Goal: Book appointment/travel/reservation

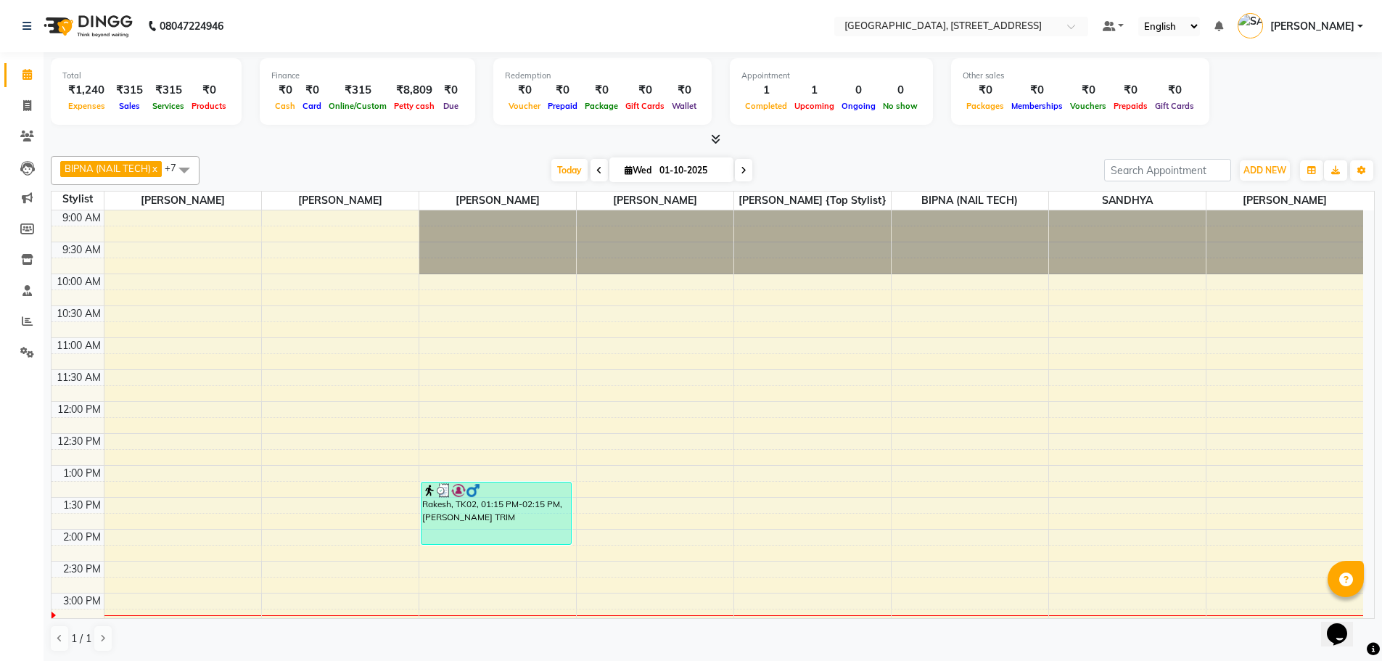
scroll to position [256, 0]
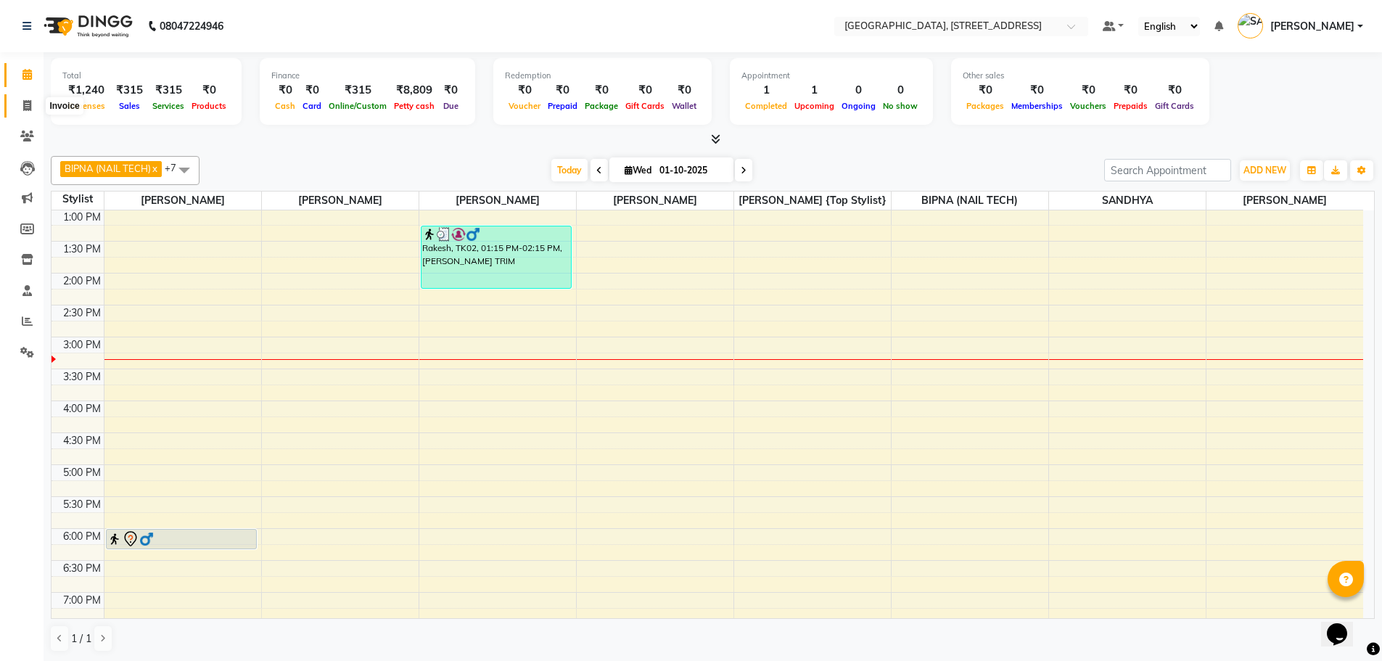
click at [32, 113] on span at bounding box center [27, 106] width 25 height 17
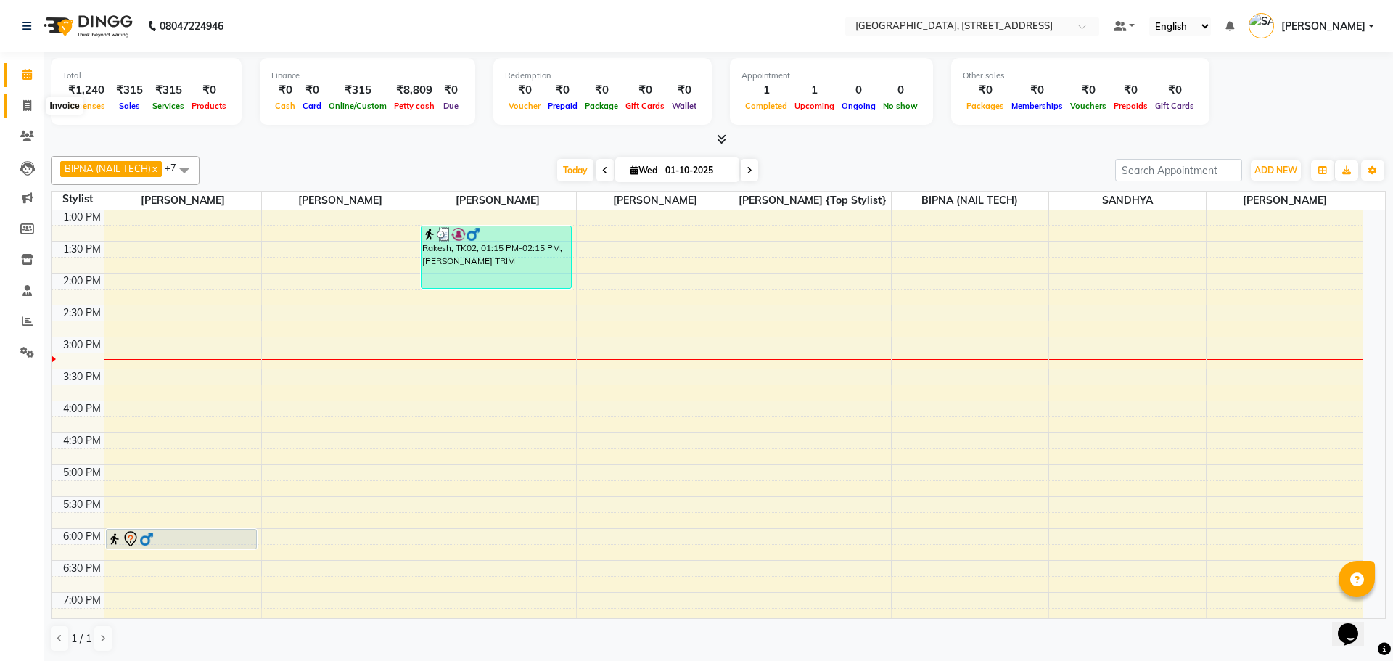
select select "service"
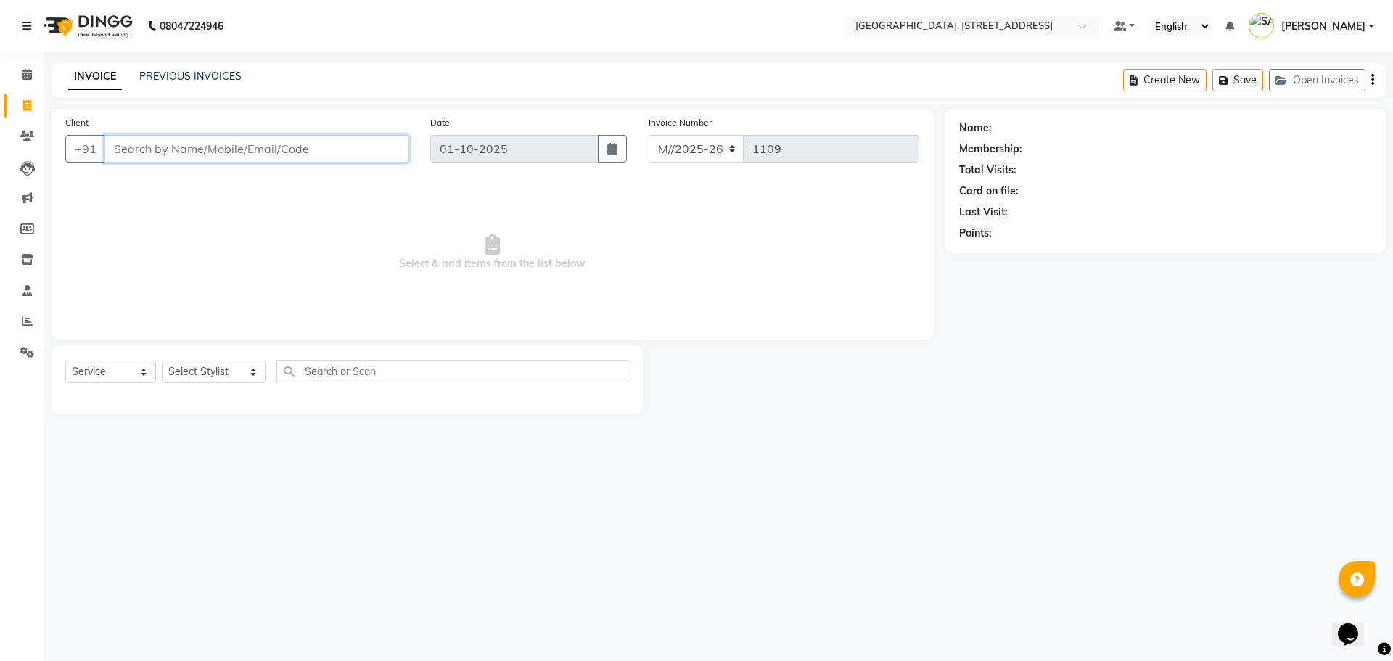
drag, startPoint x: 257, startPoint y: 156, endPoint x: 276, endPoint y: 127, distance: 35.0
click at [276, 146] on input "Client" at bounding box center [257, 149] width 304 height 28
type input "8"
click at [202, 69] on div "PREVIOUS INVOICES" at bounding box center [190, 76] width 102 height 15
click at [19, 71] on span at bounding box center [27, 75] width 25 height 17
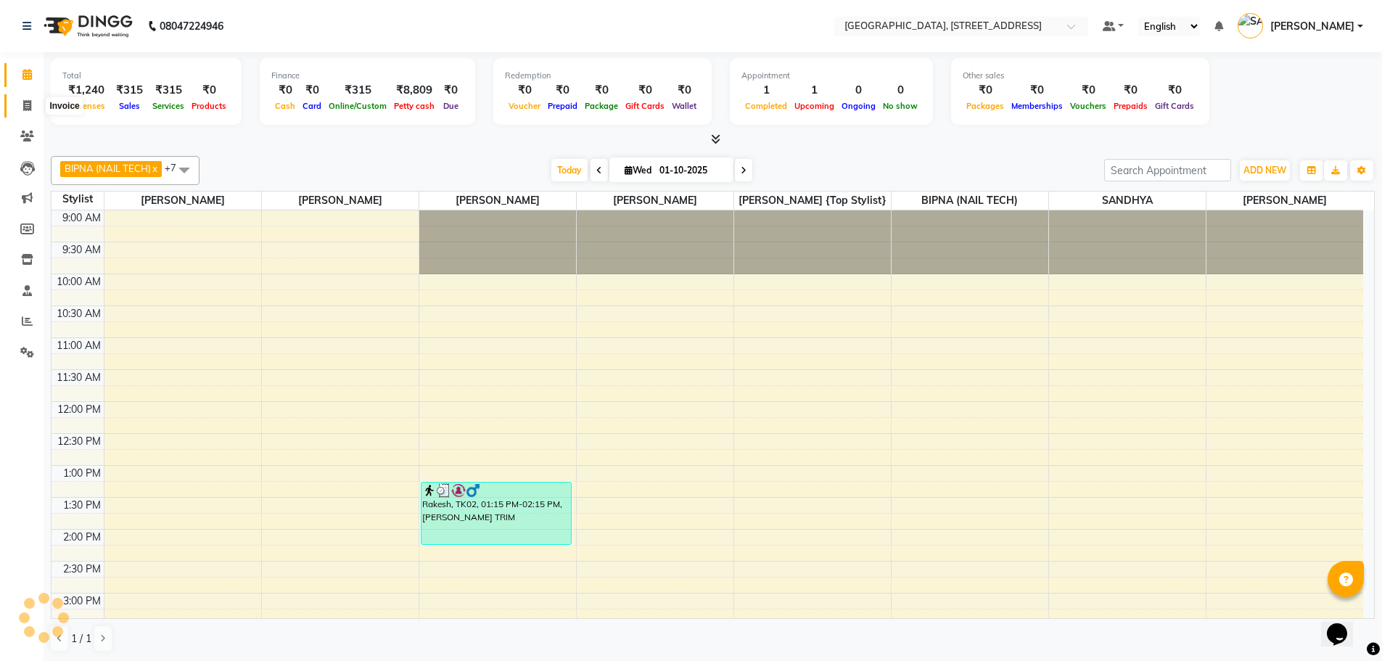
click at [28, 102] on icon at bounding box center [27, 105] width 8 height 11
select select "service"
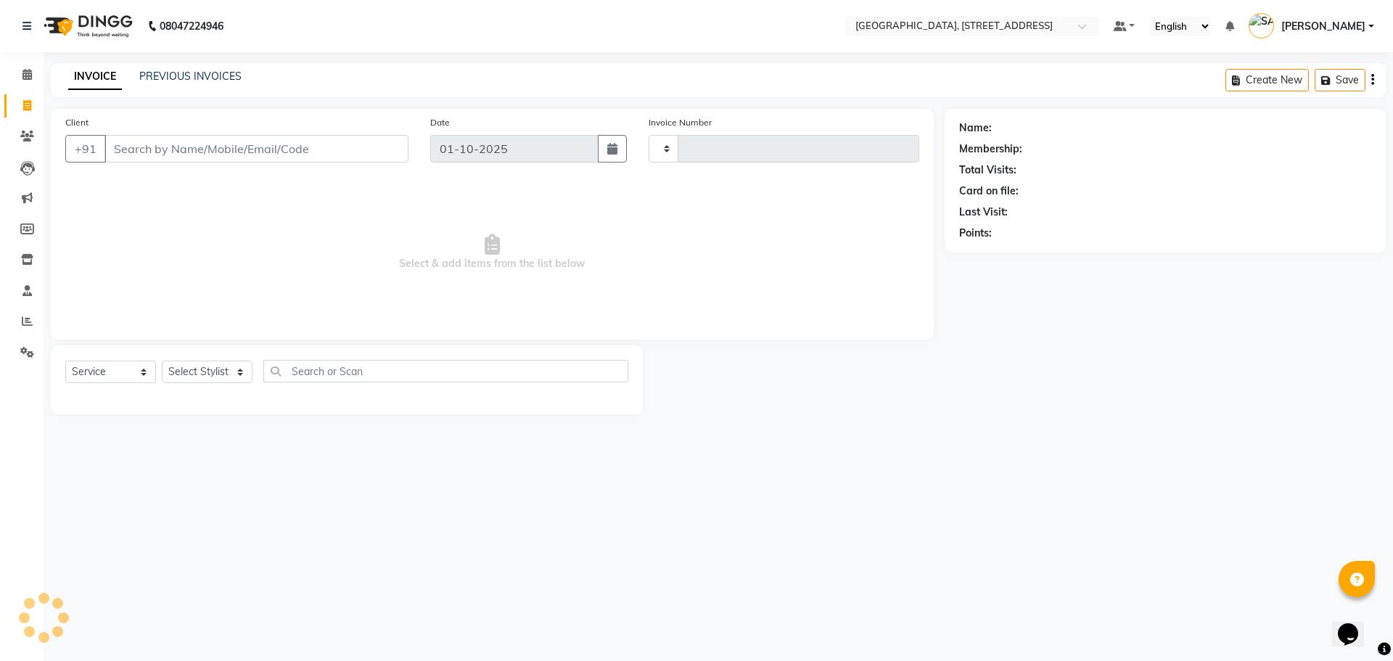
type input "1109"
select select "8062"
click at [21, 73] on span at bounding box center [27, 75] width 25 height 17
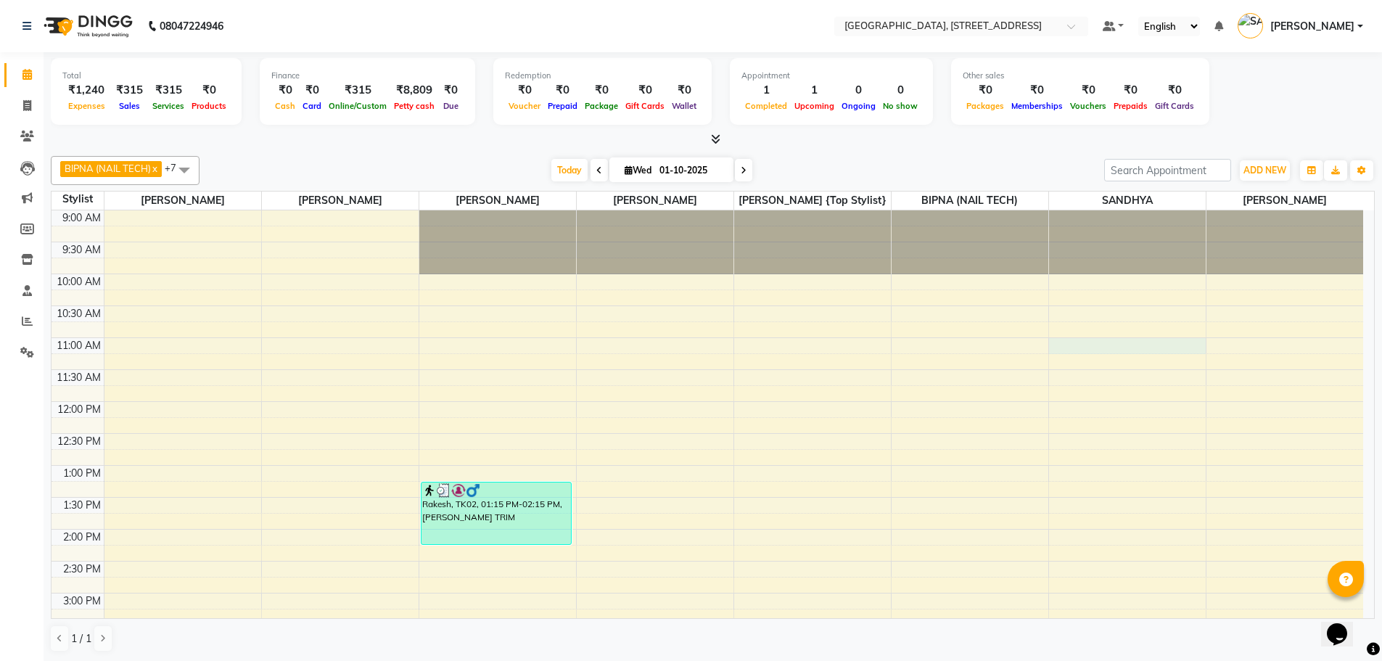
click at [1148, 345] on div "9:00 AM 9:30 AM 10:00 AM 10:30 AM 11:00 AM 11:30 AM 12:00 PM 12:30 PM 1:00 PM 1…" at bounding box center [708, 656] width 1312 height 893
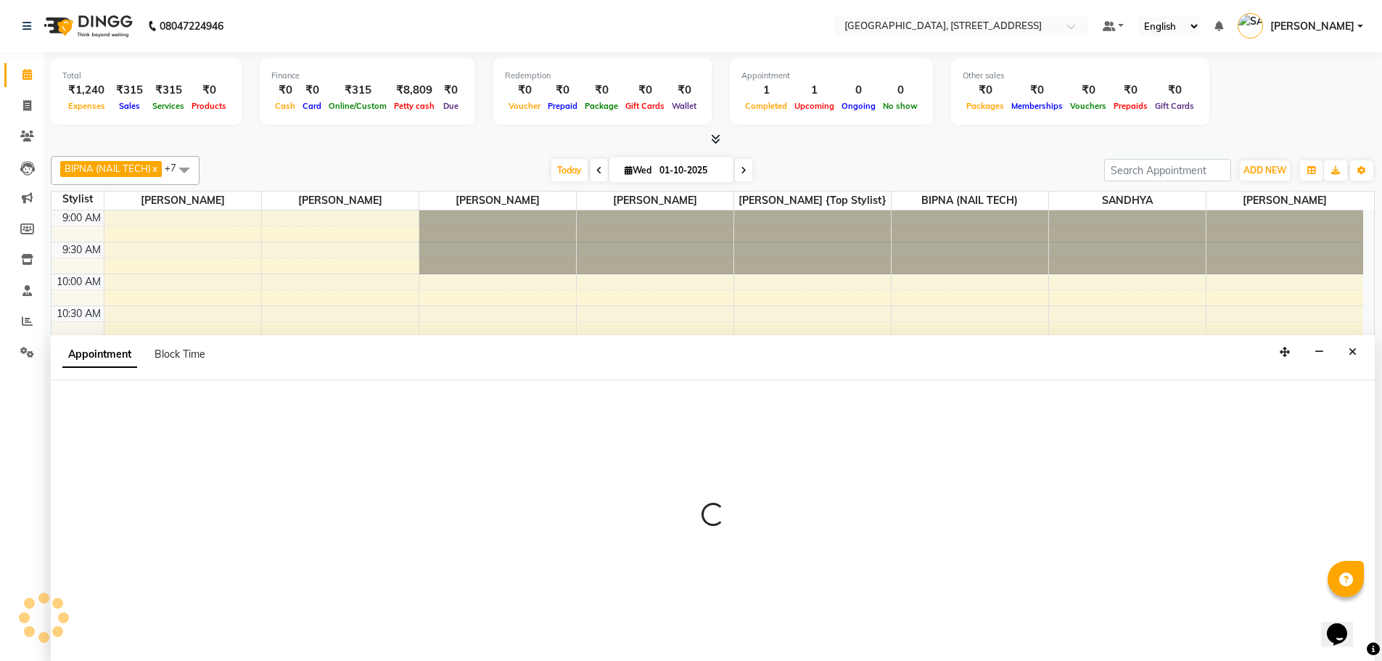
scroll to position [1, 0]
select select "87930"
select select "660"
select select "tentative"
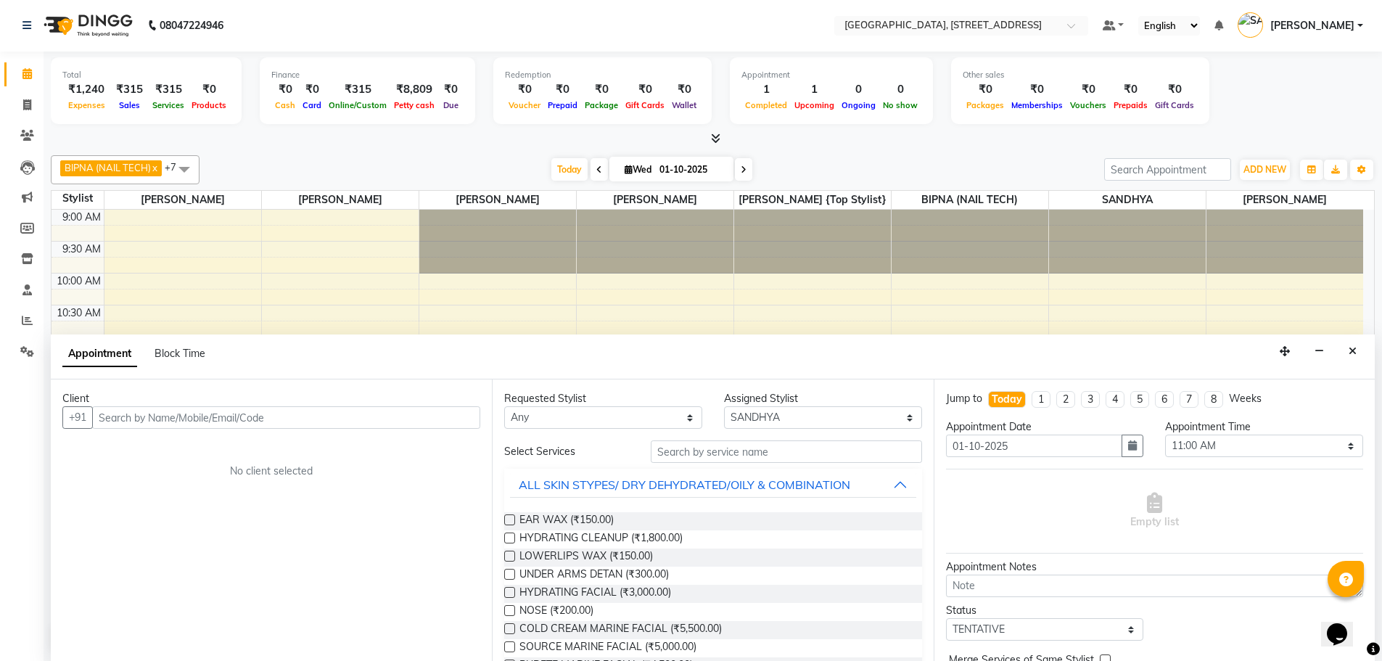
click at [1273, 282] on div "9:00 AM 9:30 AM 10:00 AM 10:30 AM 11:00 AM 11:30 AM 12:00 PM 12:30 PM 1:00 PM 1…" at bounding box center [708, 656] width 1312 height 893
click at [1280, 311] on div "9:00 AM 9:30 AM 10:00 AM 10:30 AM 11:00 AM 11:30 AM 12:00 PM 12:30 PM 1:00 PM 1…" at bounding box center [708, 656] width 1312 height 893
click at [1353, 353] on icon "Close" at bounding box center [1353, 351] width 8 height 10
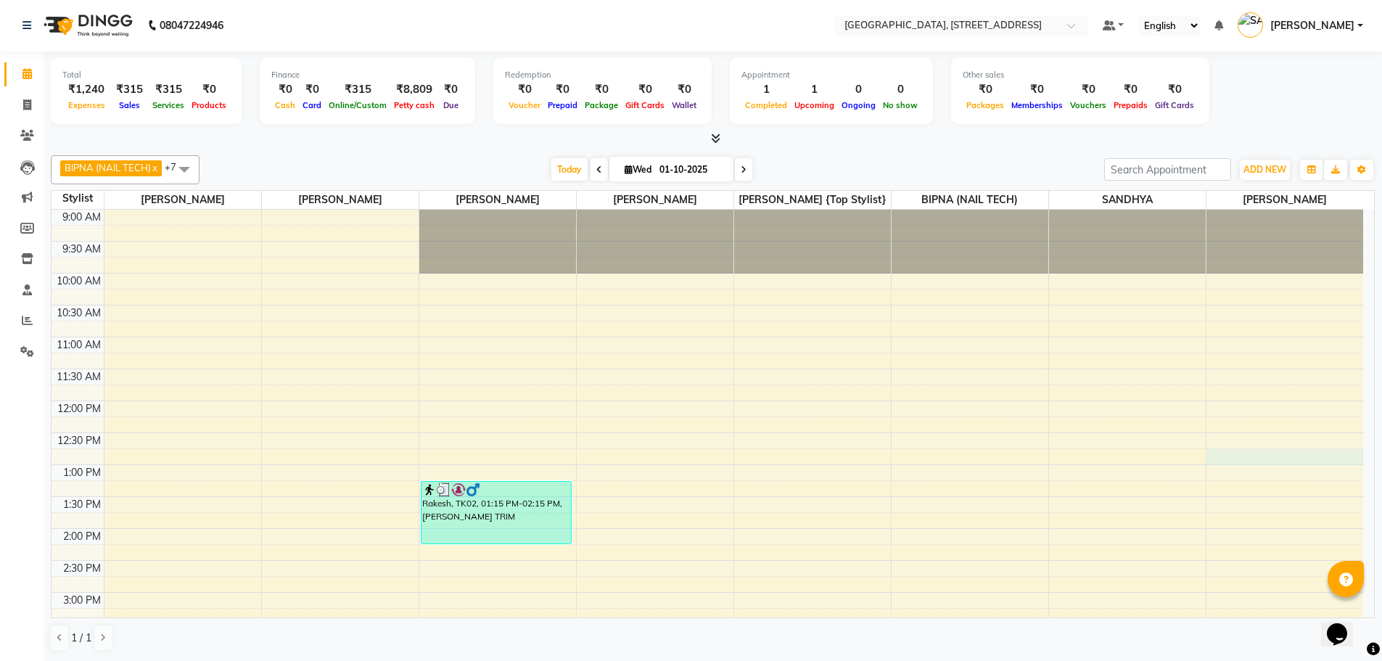
click at [1274, 452] on div "9:00 AM 9:30 AM 10:00 AM 10:30 AM 11:00 AM 11:30 AM 12:00 PM 12:30 PM 1:00 PM 1…" at bounding box center [708, 656] width 1312 height 893
select select "87931"
select select "765"
select select "tentative"
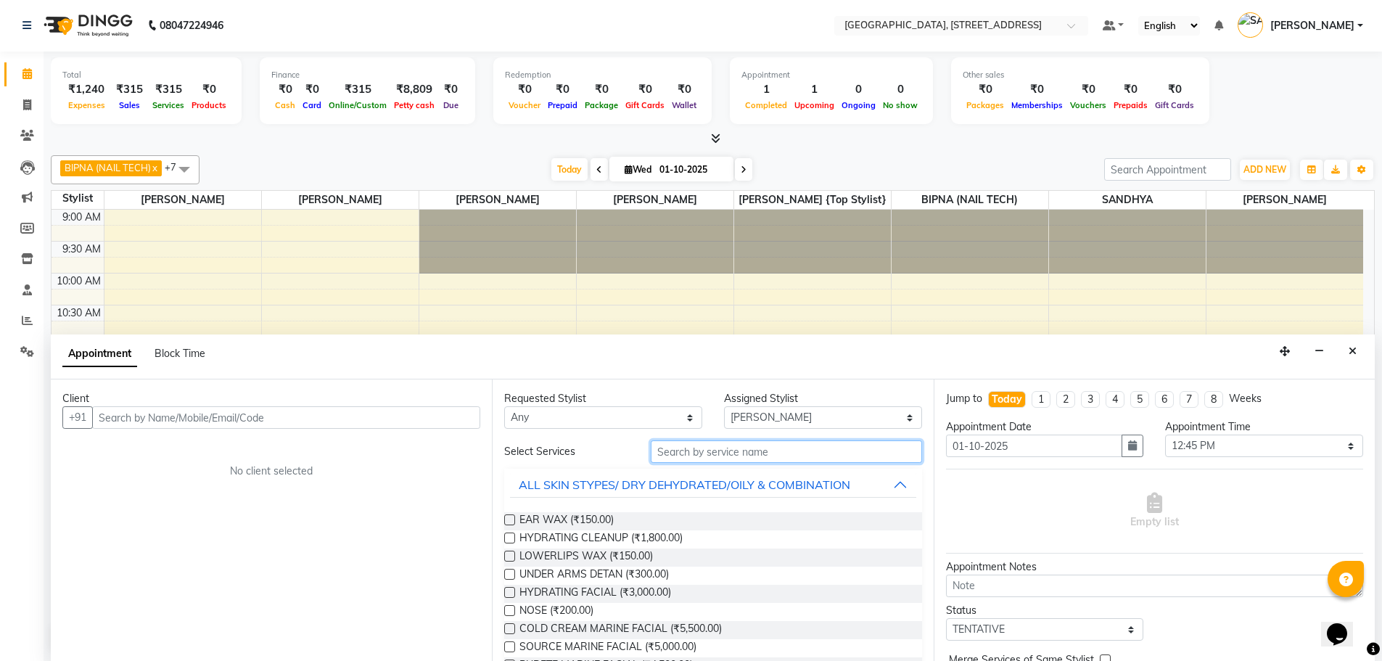
click at [756, 459] on input "text" at bounding box center [786, 452] width 271 height 22
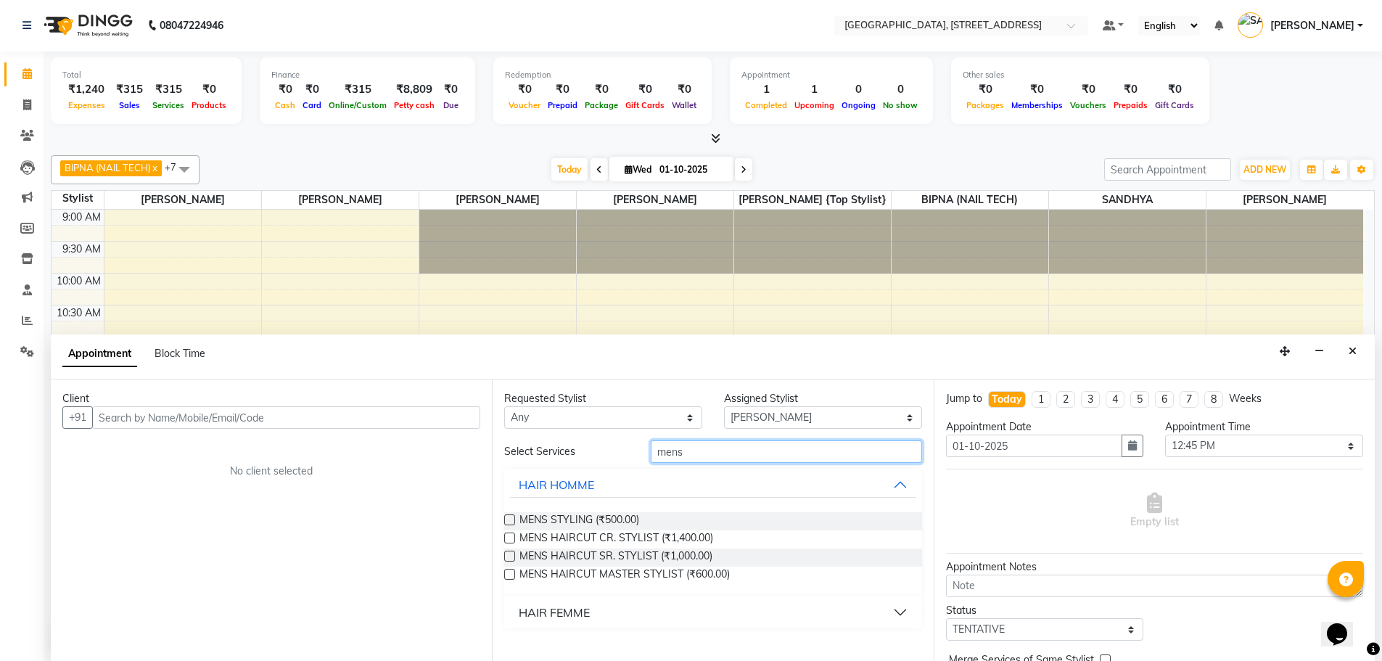
type input "mens"
click at [509, 557] on label at bounding box center [509, 556] width 11 height 11
click at [509, 557] on input "checkbox" at bounding box center [508, 557] width 9 height 9
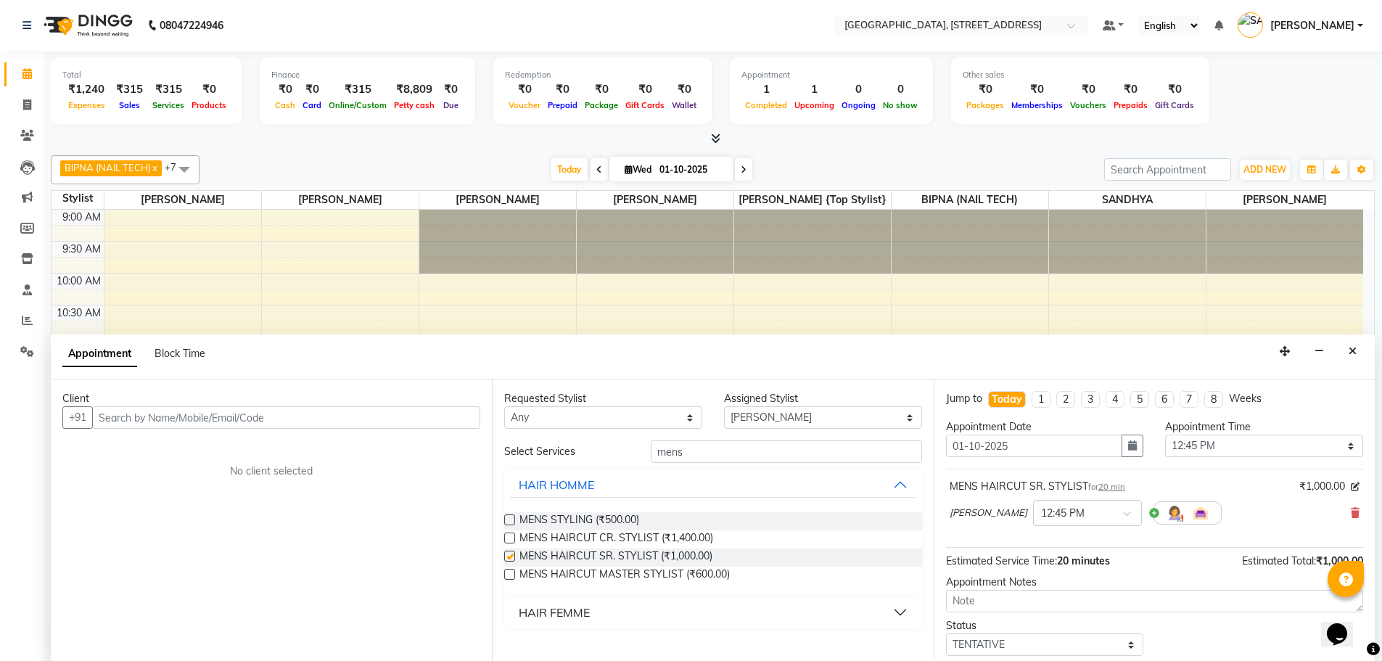
checkbox input "false"
click at [708, 453] on input "mens" at bounding box center [786, 452] width 271 height 22
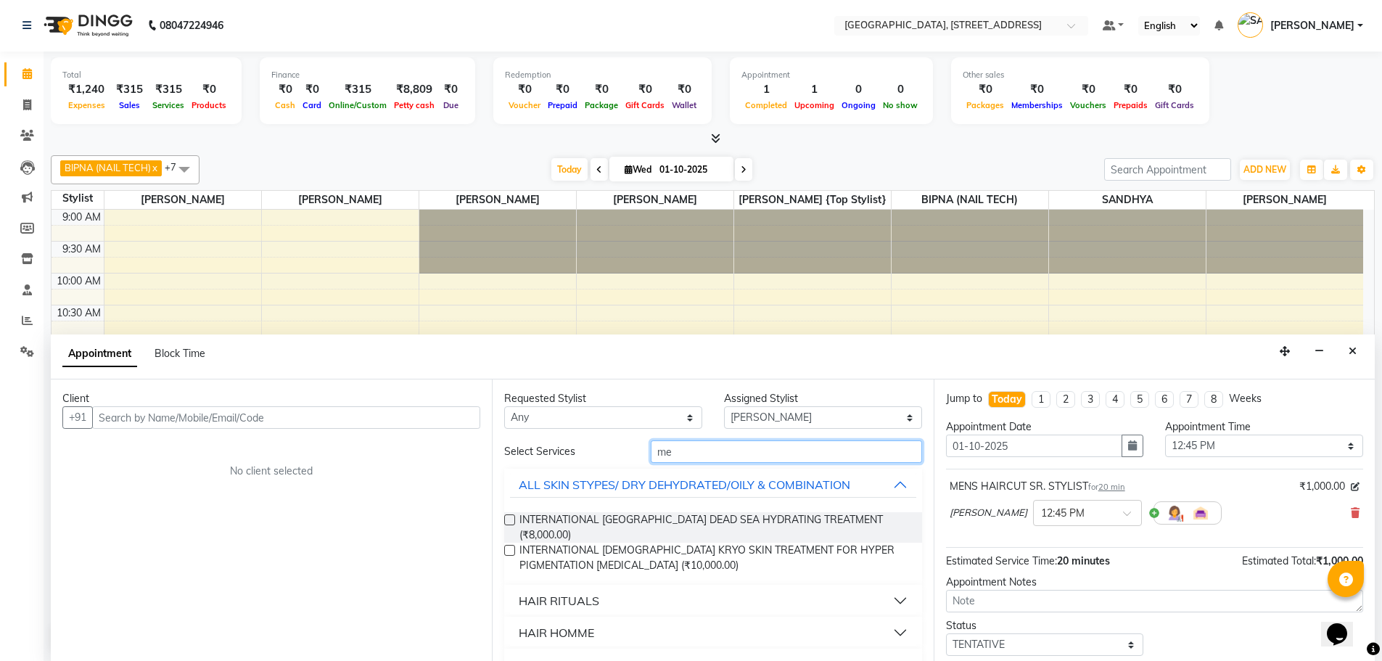
type input "m"
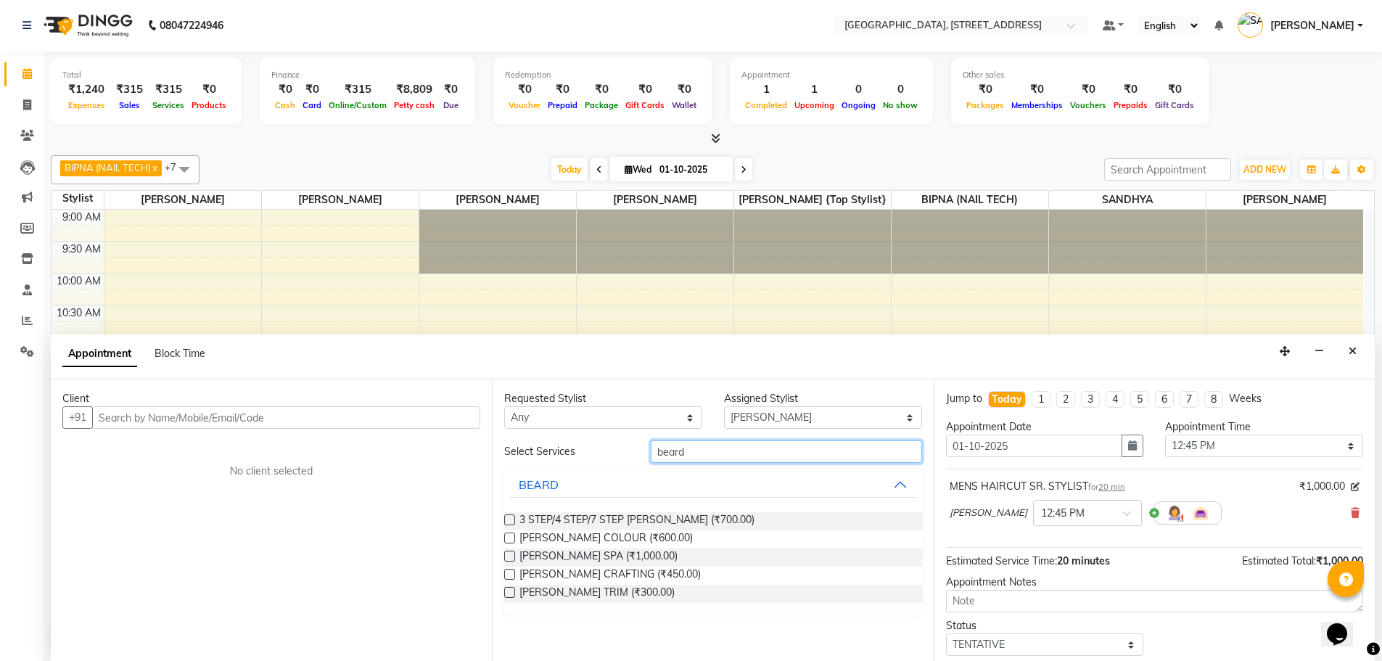
type input "beard"
click at [512, 577] on label at bounding box center [509, 574] width 11 height 11
click at [512, 577] on input "checkbox" at bounding box center [508, 575] width 9 height 9
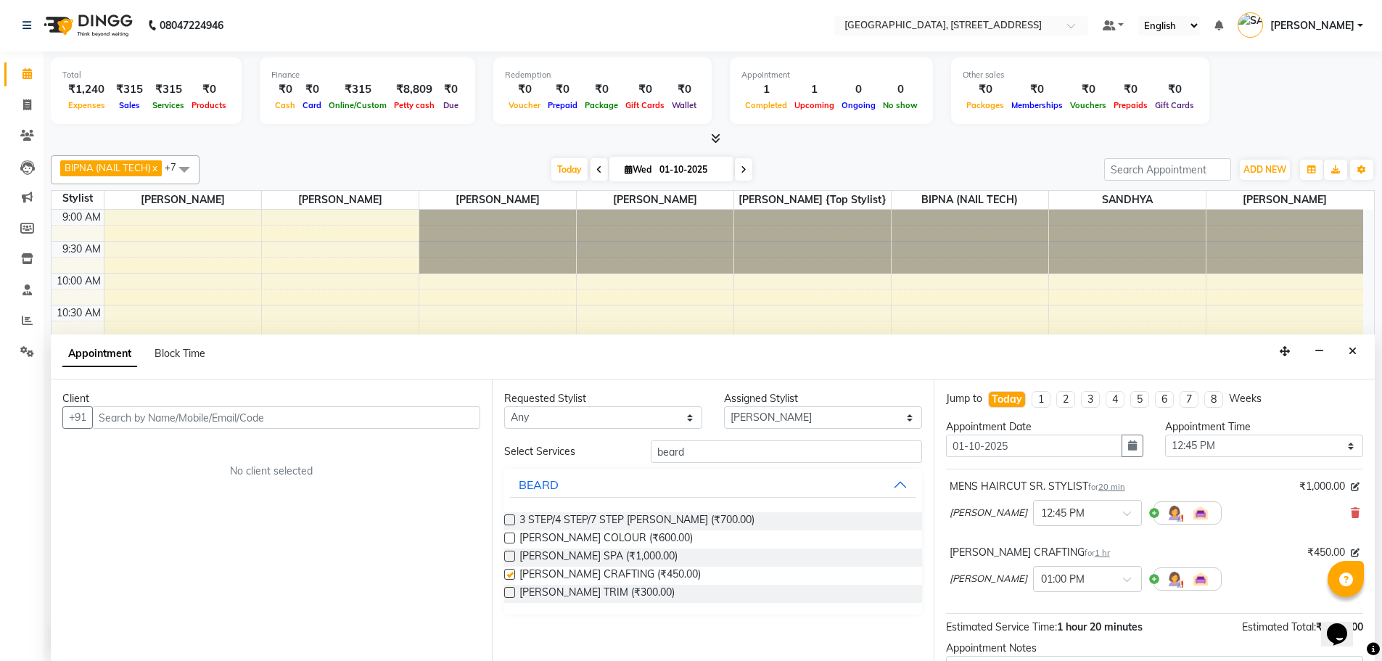
checkbox input "false"
click at [690, 452] on input "beard" at bounding box center [786, 452] width 271 height 22
click at [814, 418] on select "Select ACCOUNTS BIPNA (NAIL TECH) [PERSON_NAME] {Top stylist} Floor use [PERSON…" at bounding box center [823, 417] width 198 height 22
select select "87930"
click at [724, 406] on select "Select ACCOUNTS BIPNA (NAIL TECH) [PERSON_NAME] {Top stylist} Floor use [PERSON…" at bounding box center [823, 417] width 198 height 22
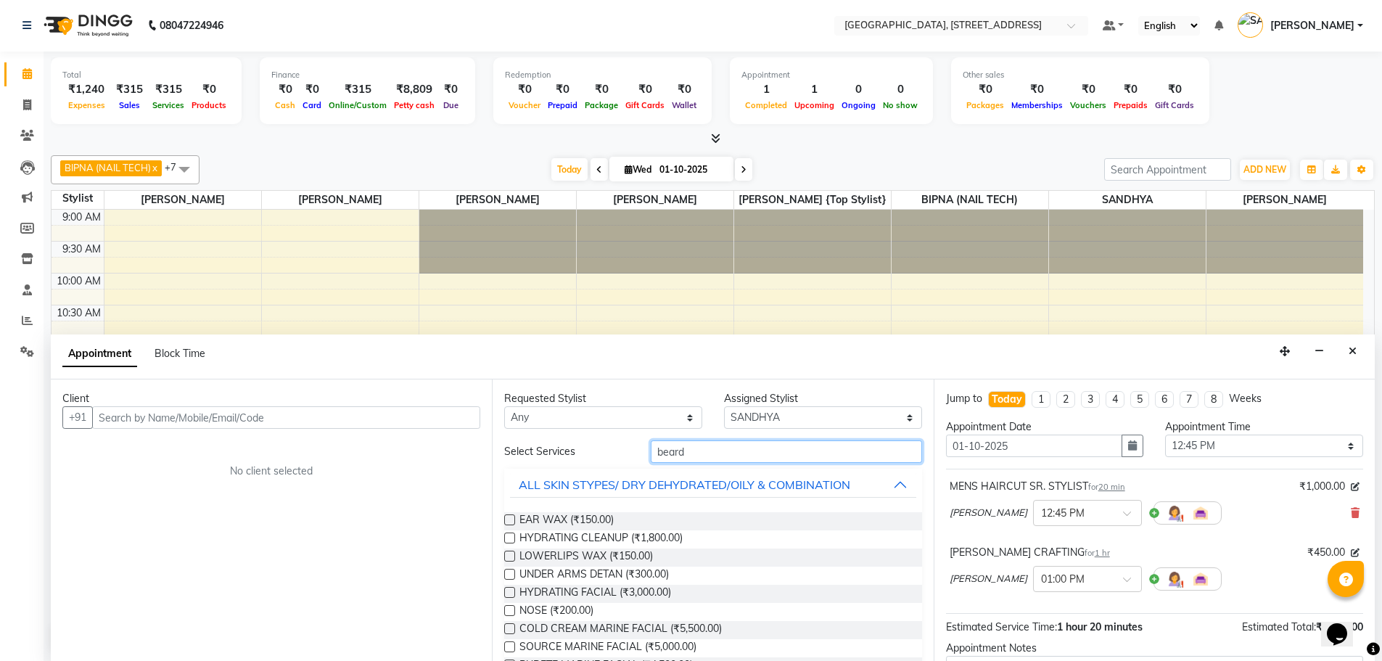
click at [695, 459] on input "beard" at bounding box center [786, 452] width 271 height 22
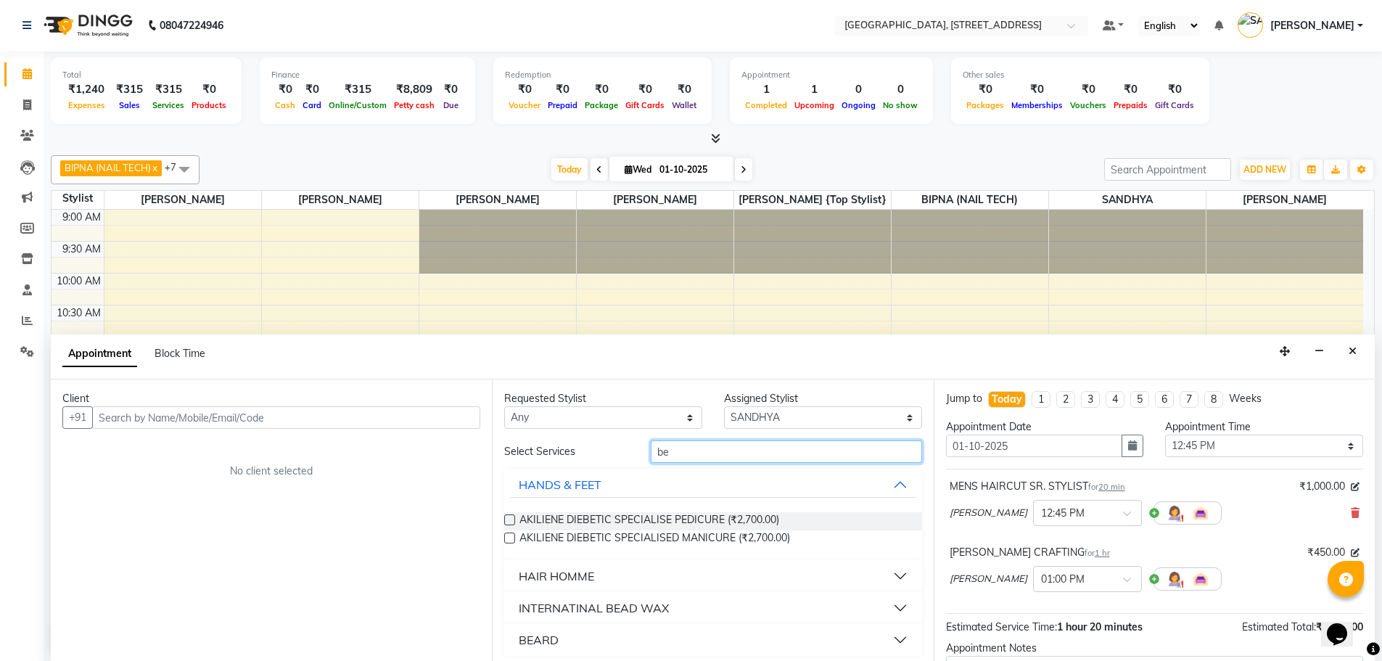
type input "b"
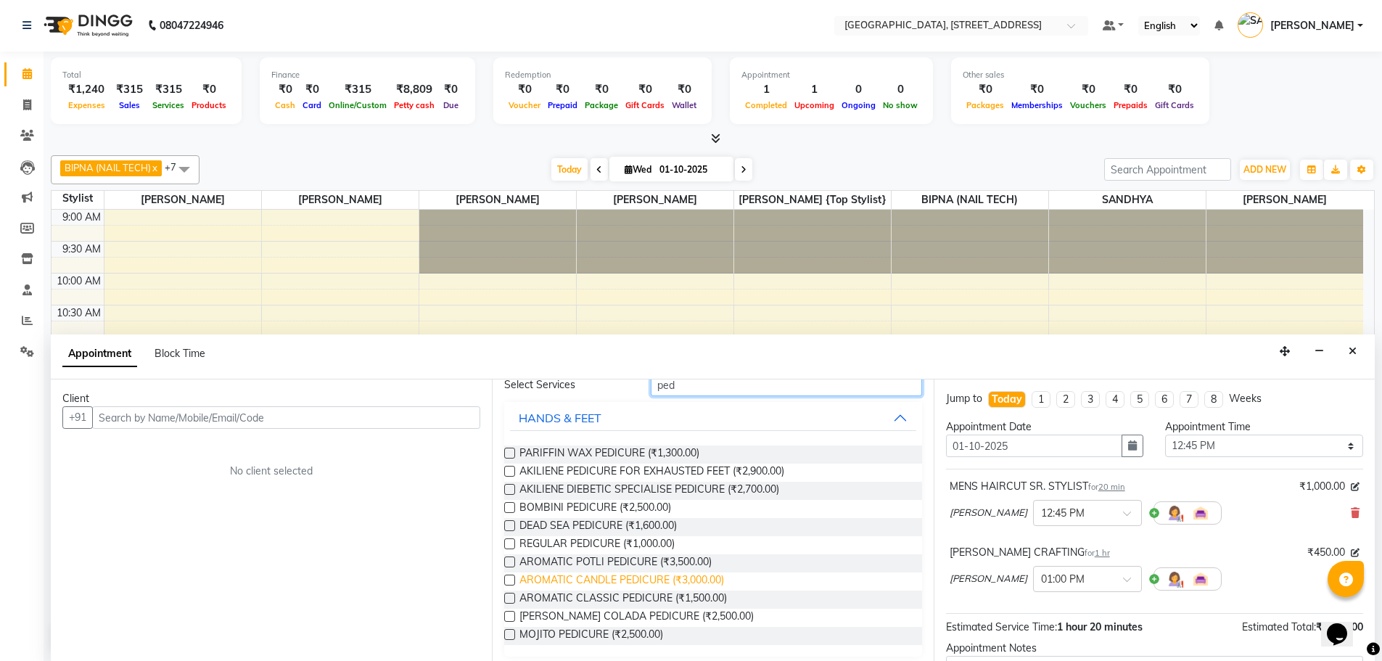
scroll to position [74, 0]
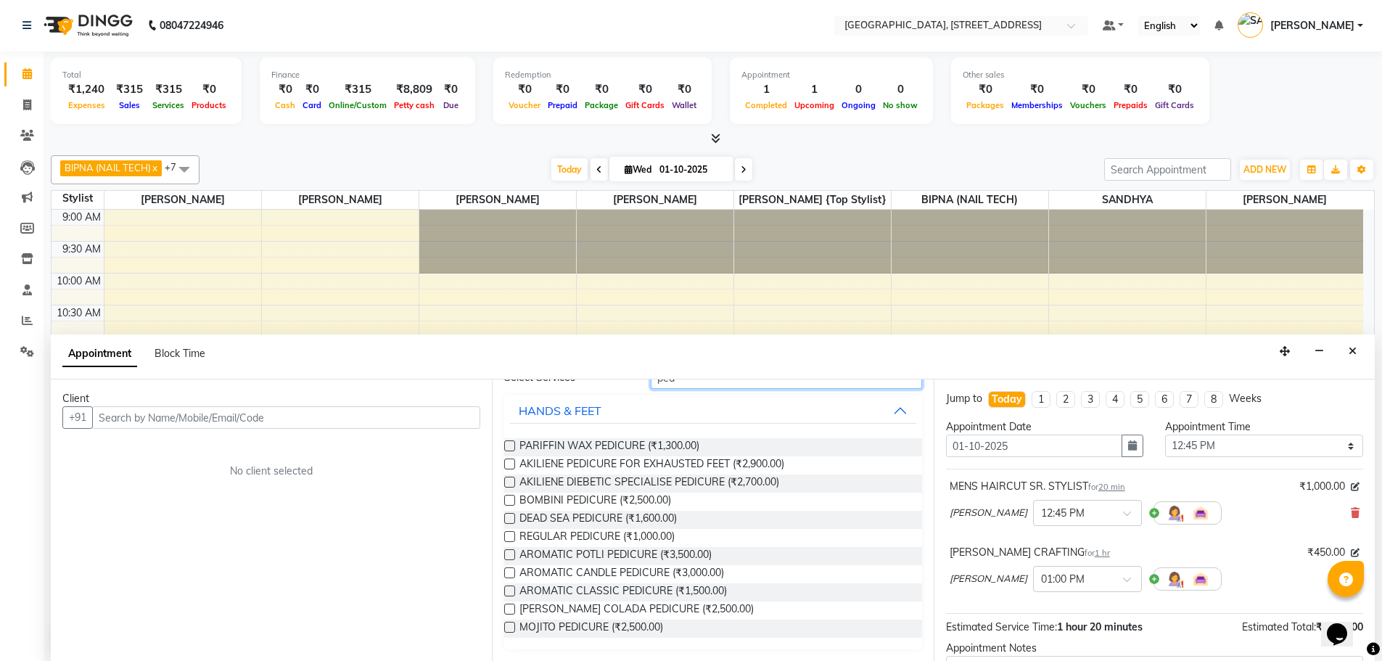
type input "ped"
click at [510, 538] on label at bounding box center [509, 536] width 11 height 11
click at [510, 538] on input "checkbox" at bounding box center [508, 537] width 9 height 9
checkbox input "false"
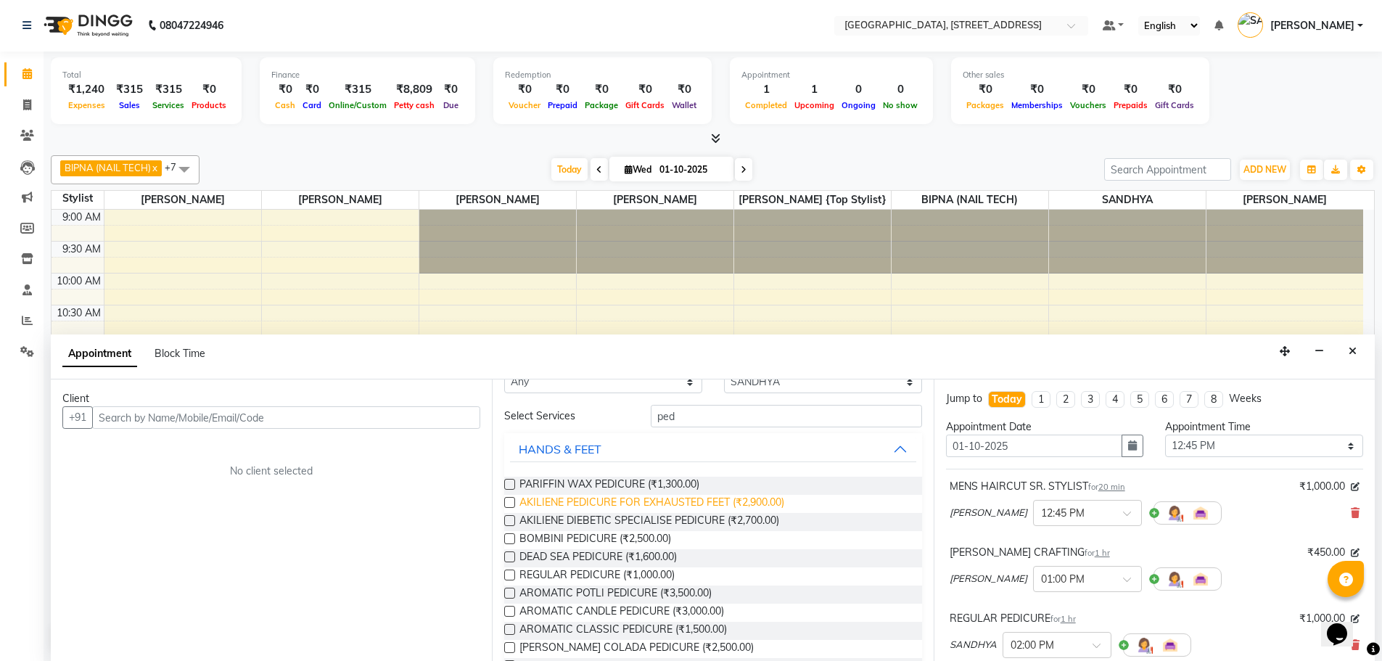
scroll to position [0, 0]
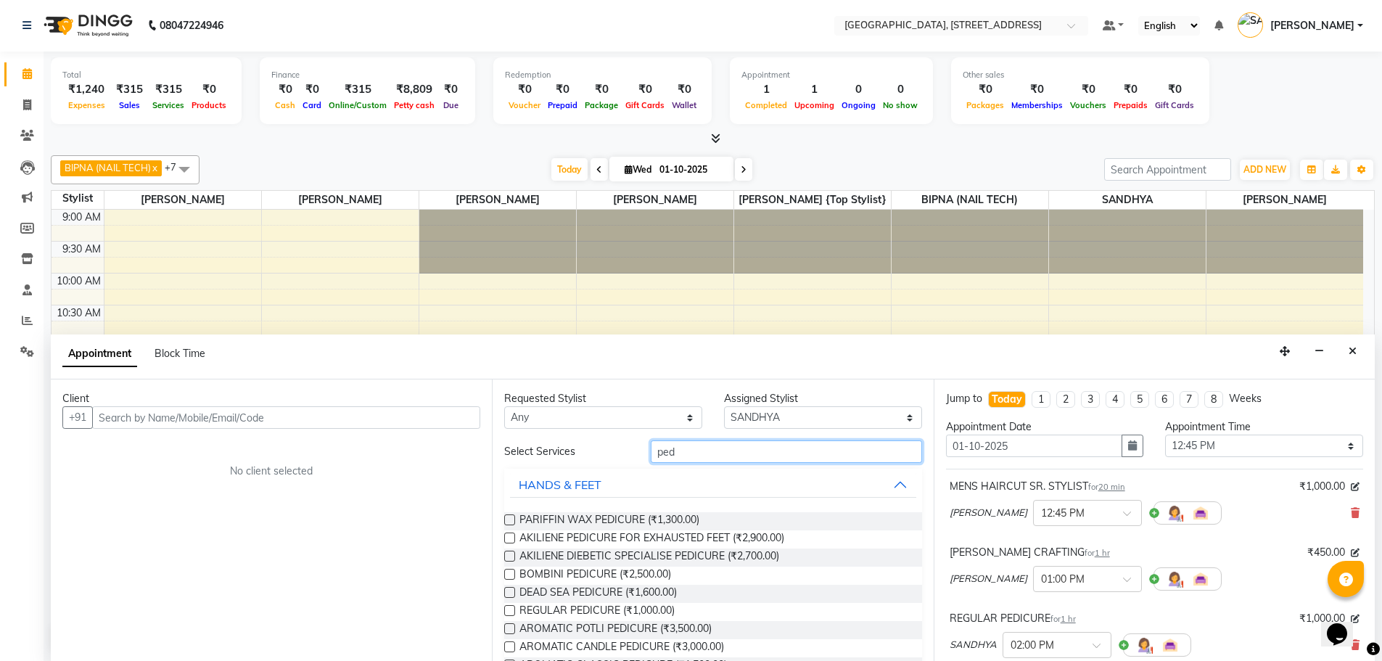
click at [700, 454] on input "ped" at bounding box center [786, 452] width 271 height 22
type input "p"
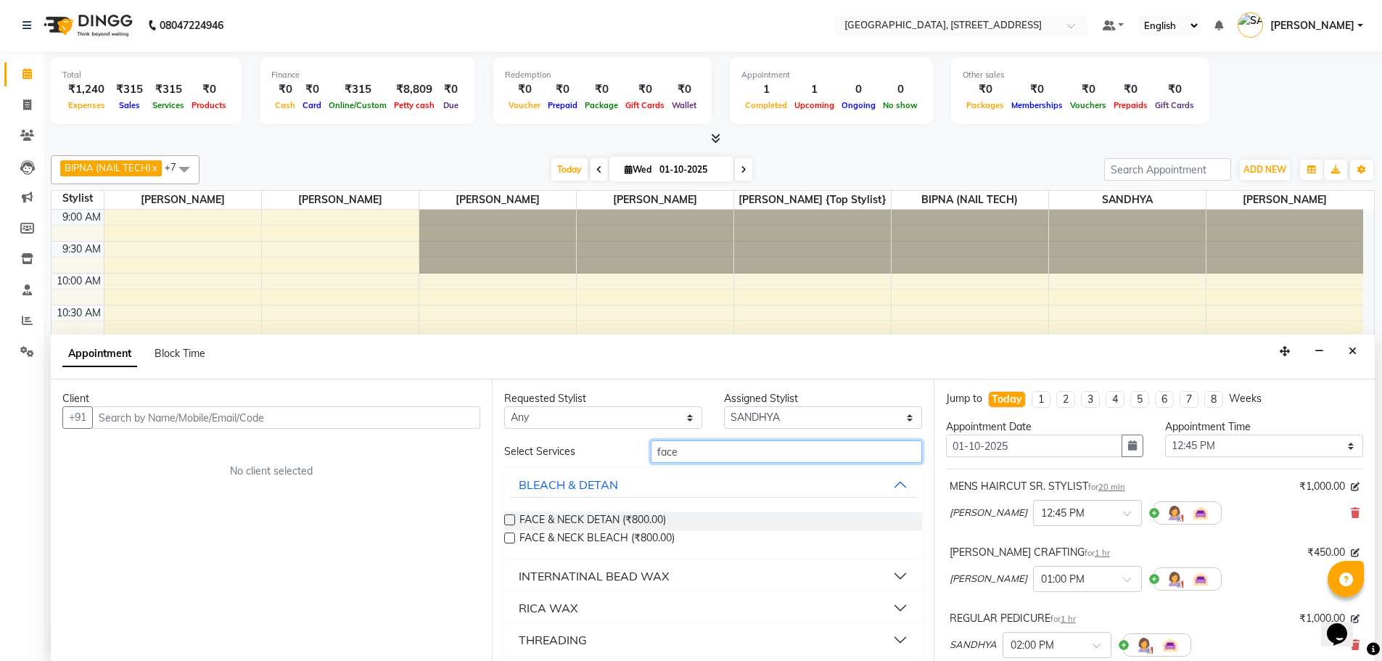
type input "face"
click at [511, 523] on label at bounding box center [509, 520] width 11 height 11
click at [511, 523] on input "checkbox" at bounding box center [508, 521] width 9 height 9
checkbox input "false"
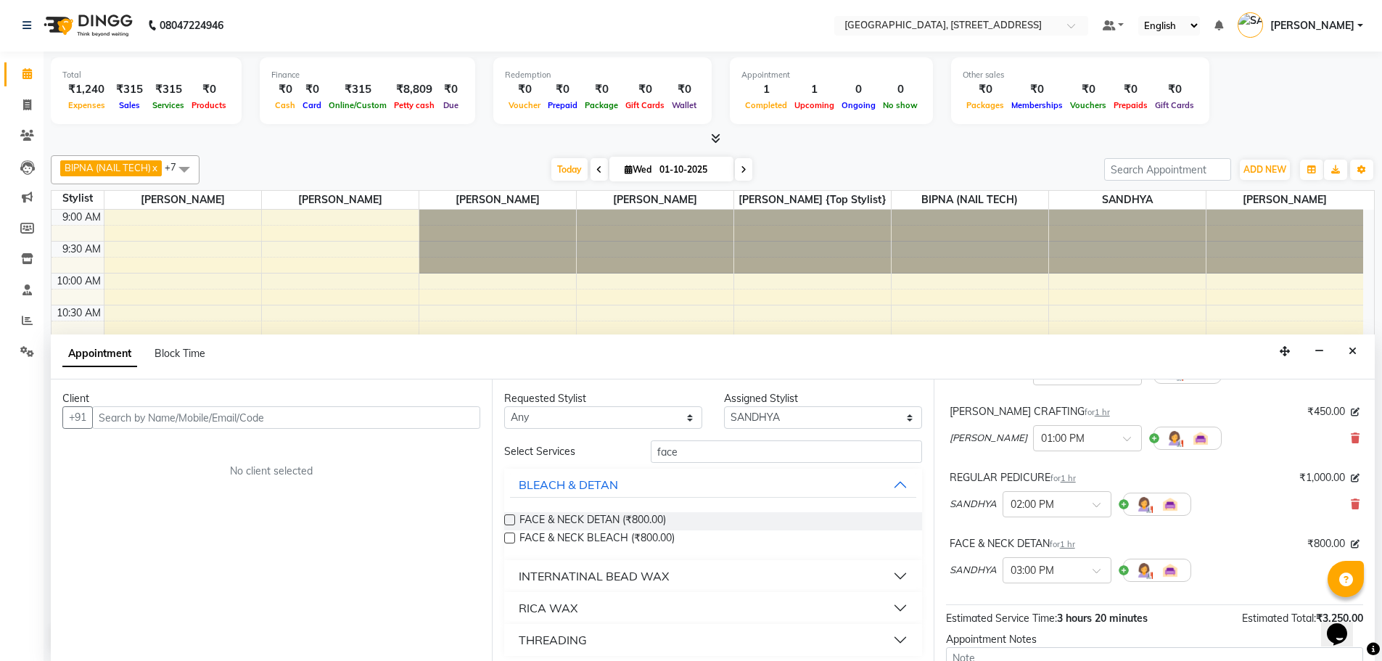
scroll to position [213, 0]
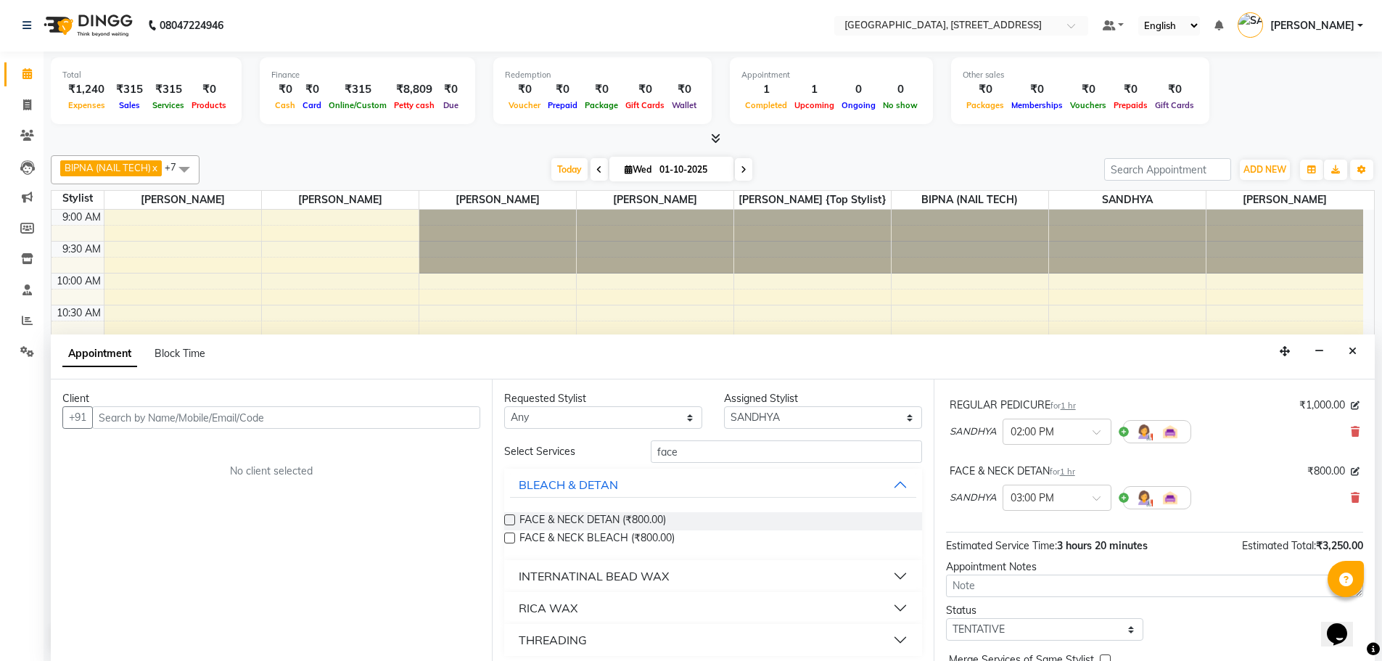
click at [1313, 469] on span "₹800.00" at bounding box center [1327, 471] width 38 height 15
click at [1314, 471] on span "₹800.00" at bounding box center [1327, 471] width 38 height 15
click at [1319, 470] on span "₹800.00" at bounding box center [1327, 471] width 38 height 15
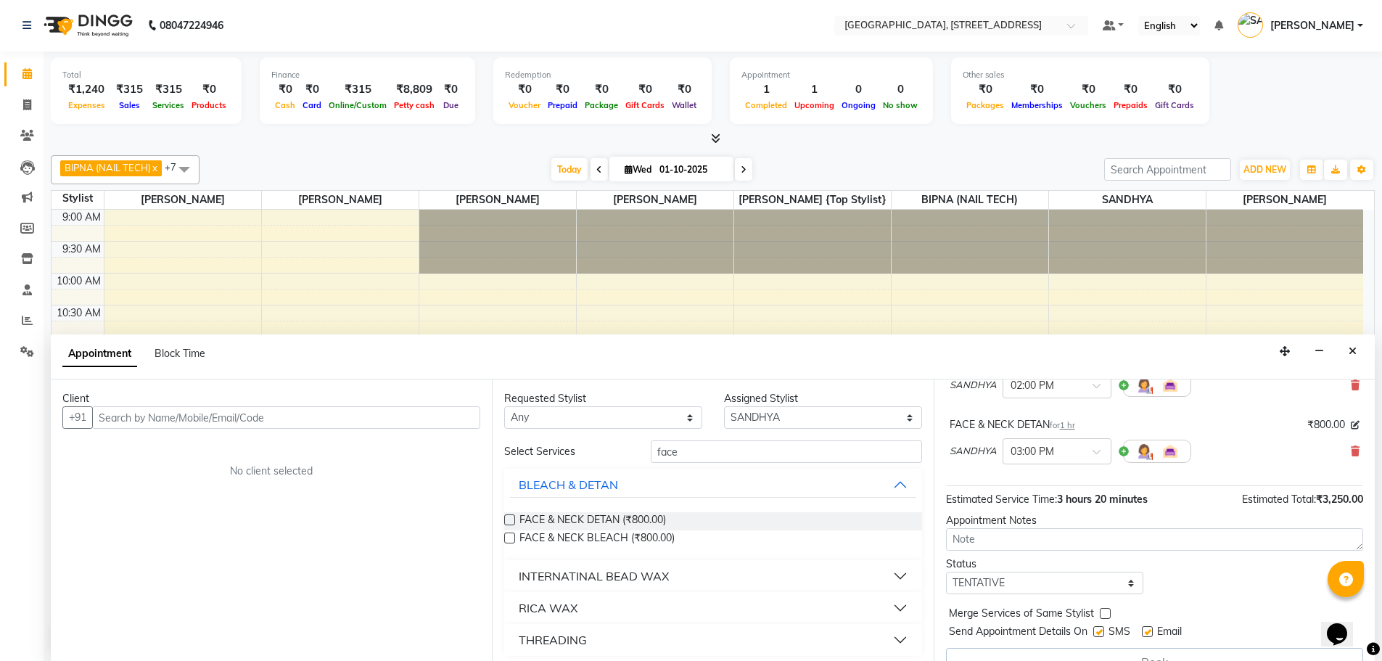
scroll to position [286, 0]
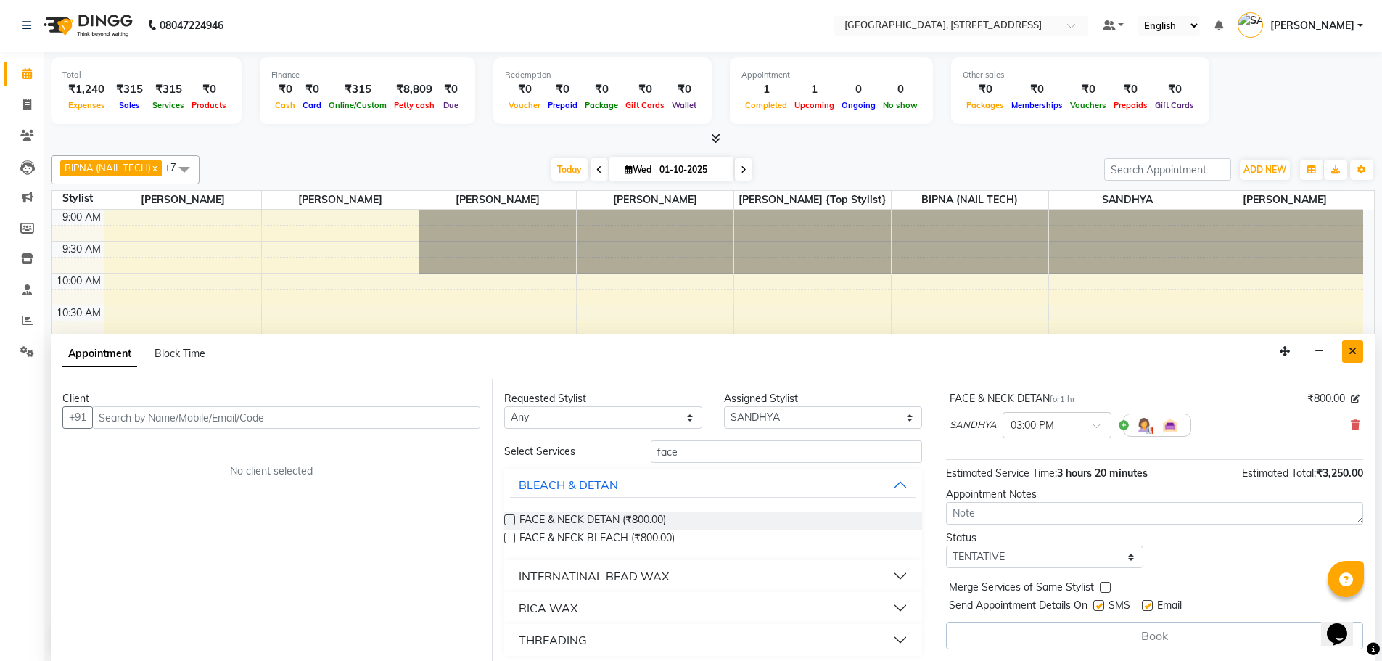
click at [1354, 356] on icon "Close" at bounding box center [1353, 351] width 8 height 10
